Goal: Information Seeking & Learning: Learn about a topic

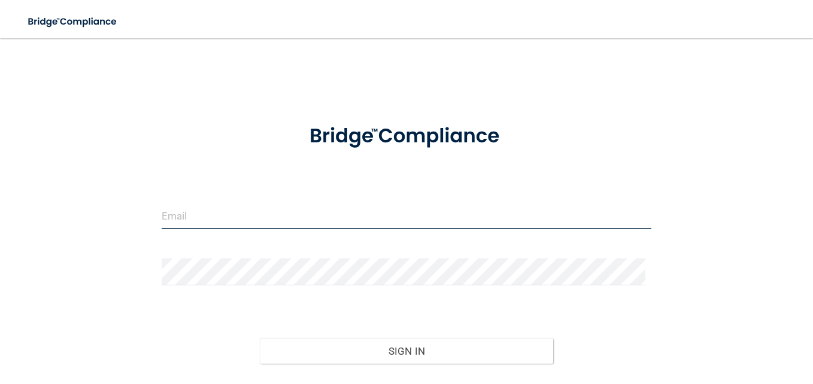
click at [202, 211] on input "email" at bounding box center [407, 215] width 490 height 27
type input "[EMAIL_ADDRESS][DOMAIN_NAME]"
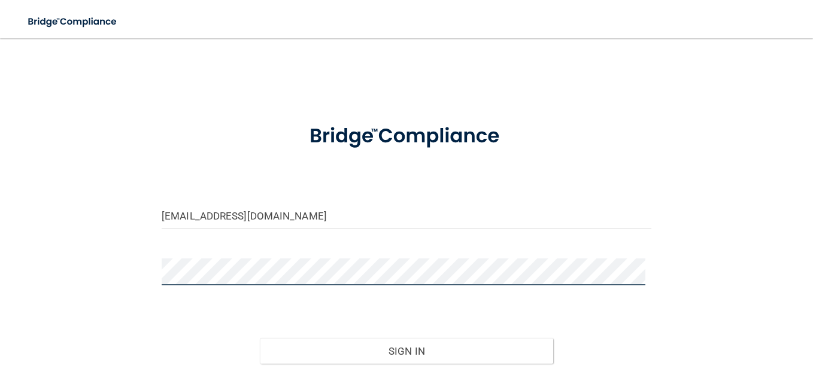
click at [260, 338] on button "Sign In" at bounding box center [407, 351] width 294 height 26
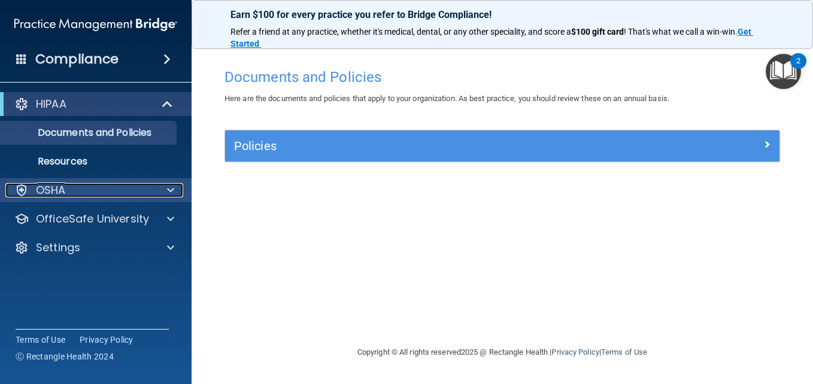
click at [62, 193] on p "OSHA" at bounding box center [51, 190] width 30 height 14
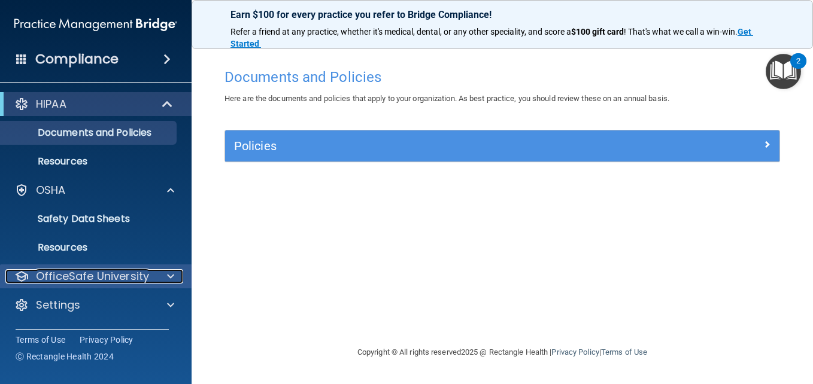
click at [100, 282] on p "OfficeSafe University" at bounding box center [92, 276] width 113 height 14
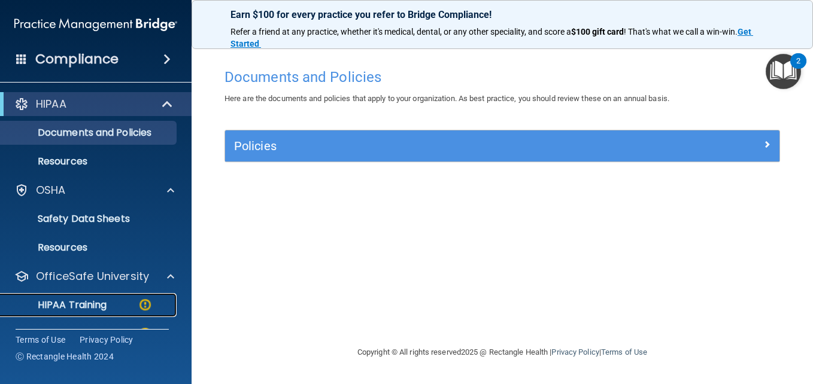
click at [153, 301] on div "HIPAA Training" at bounding box center [89, 305] width 163 height 12
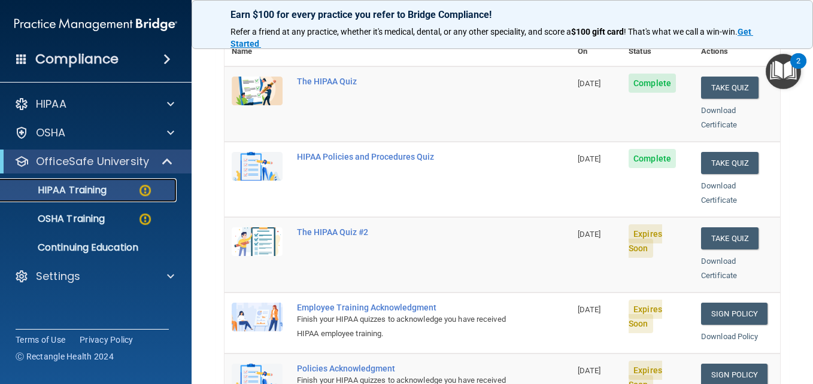
scroll to position [180, 0]
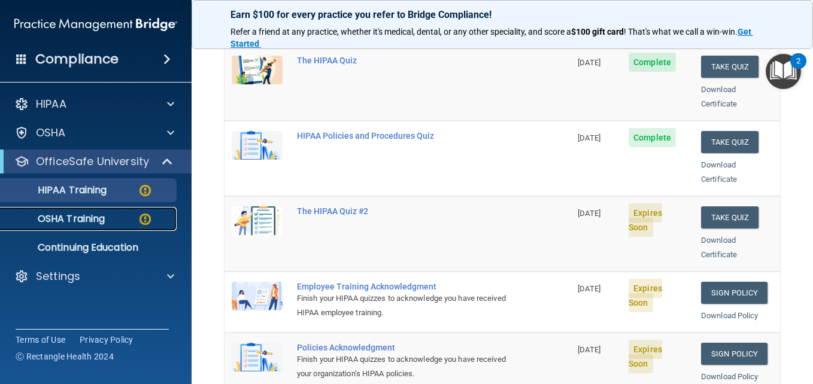
click at [72, 218] on p "OSHA Training" at bounding box center [56, 219] width 97 height 12
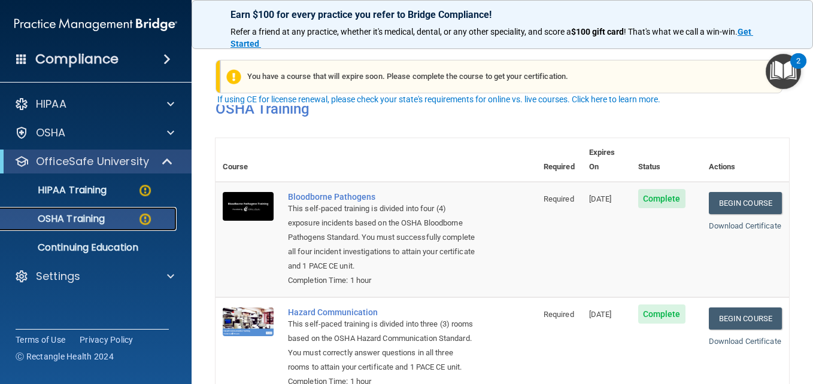
scroll to position [299, 0]
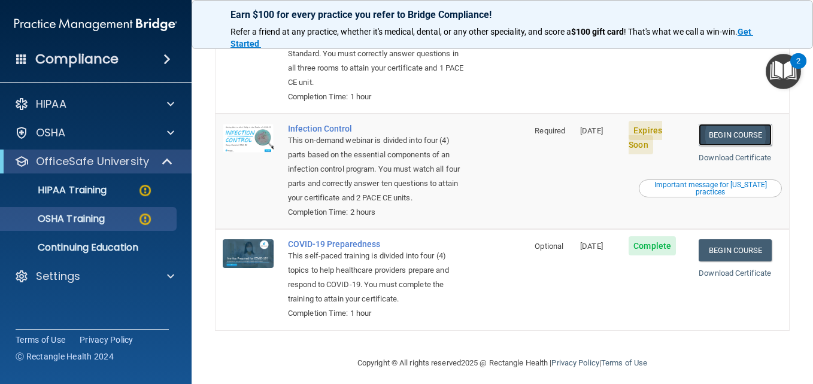
click at [709, 136] on link "Begin Course" at bounding box center [734, 135] width 73 height 22
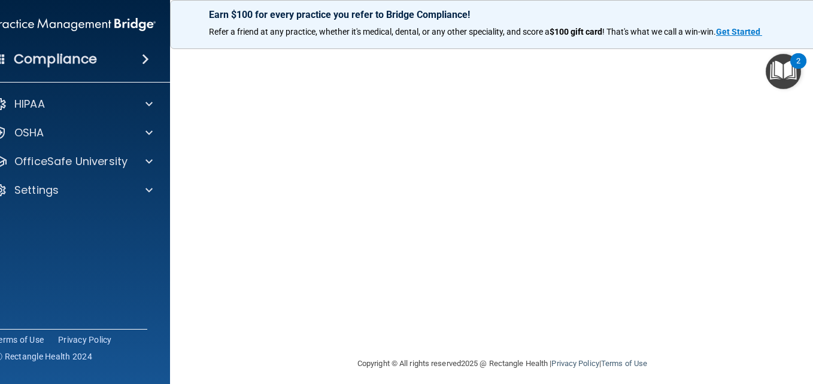
scroll to position [60, 0]
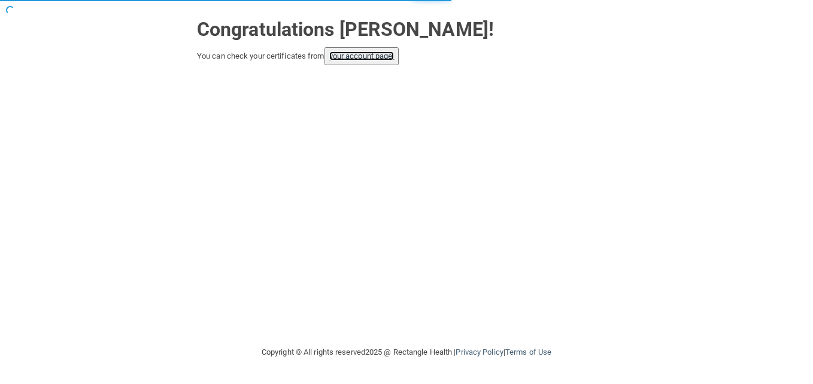
click at [392, 60] on link "your account page!" at bounding box center [361, 55] width 65 height 9
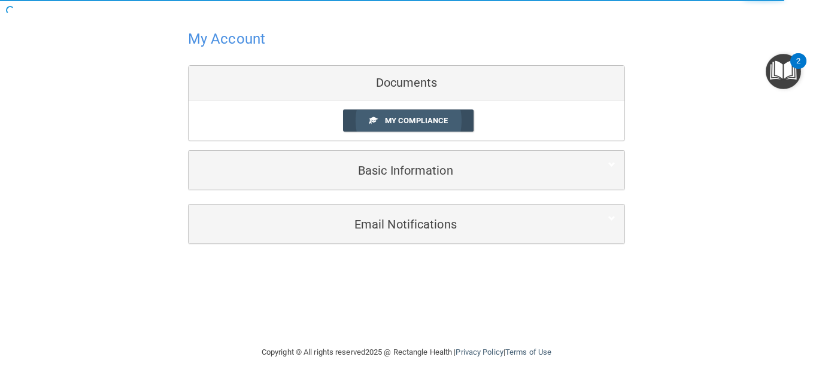
click at [445, 125] on span "My Compliance" at bounding box center [416, 120] width 63 height 9
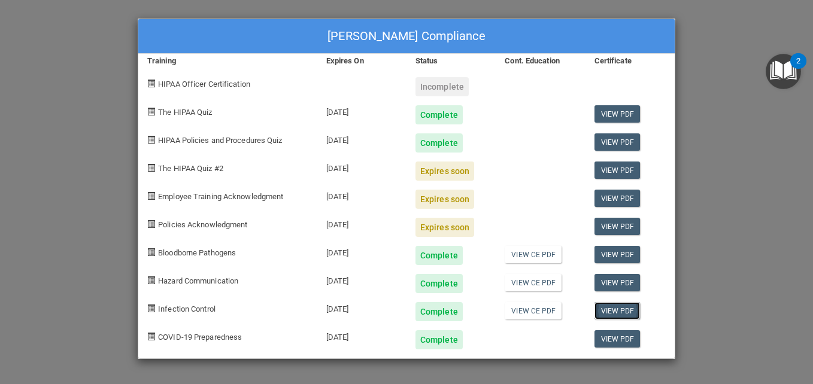
click at [620, 313] on link "View PDF" at bounding box center [617, 310] width 46 height 17
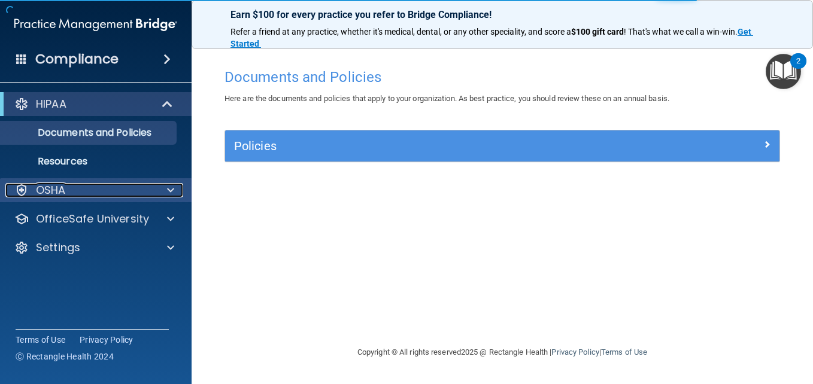
click at [34, 189] on div "OSHA" at bounding box center [79, 190] width 148 height 14
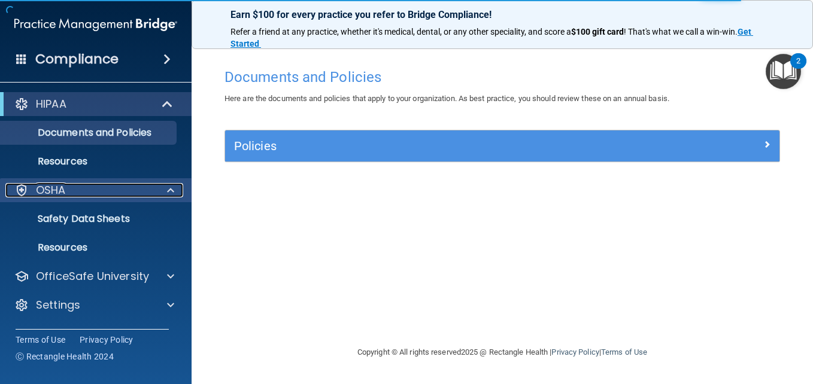
click at [60, 197] on p "OSHA" at bounding box center [51, 190] width 30 height 14
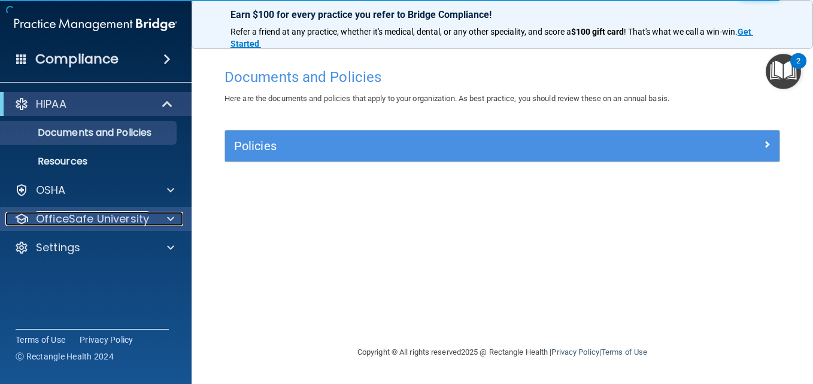
click at [77, 224] on p "OfficeSafe University" at bounding box center [92, 219] width 113 height 14
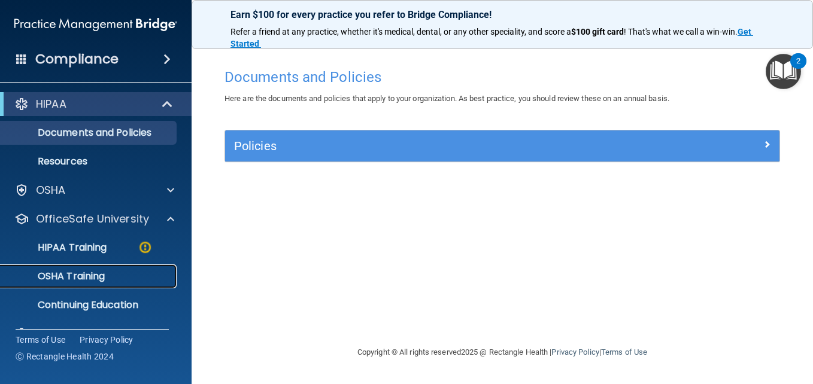
click at [104, 275] on p "OSHA Training" at bounding box center [56, 277] width 97 height 12
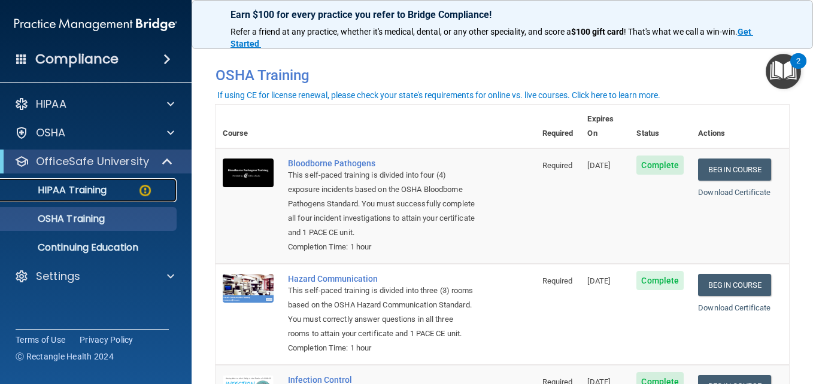
click at [50, 187] on p "HIPAA Training" at bounding box center [57, 190] width 99 height 12
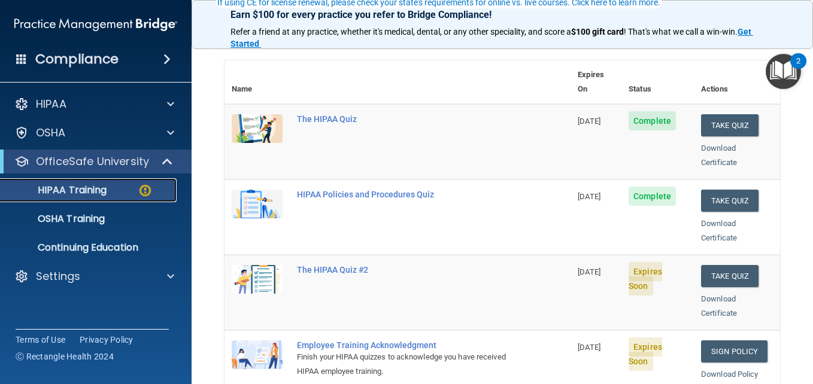
scroll to position [120, 0]
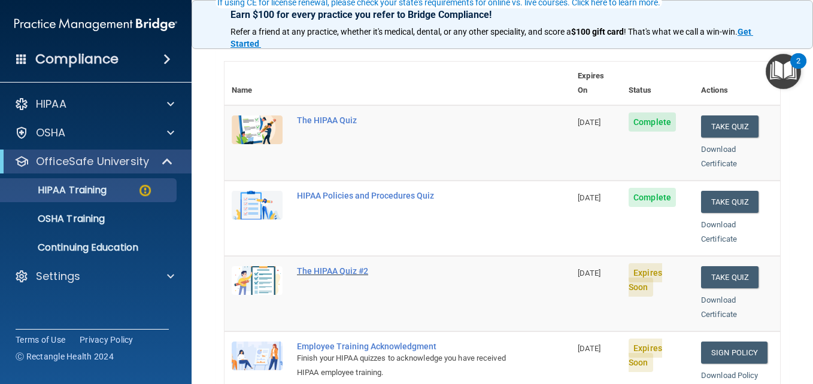
click at [366, 266] on div "The HIPAA Quiz #2" at bounding box center [404, 271] width 214 height 10
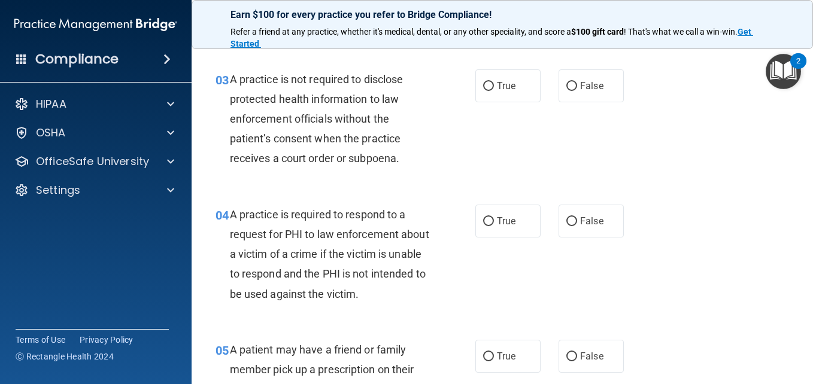
scroll to position [299, 0]
